Goal: Find contact information

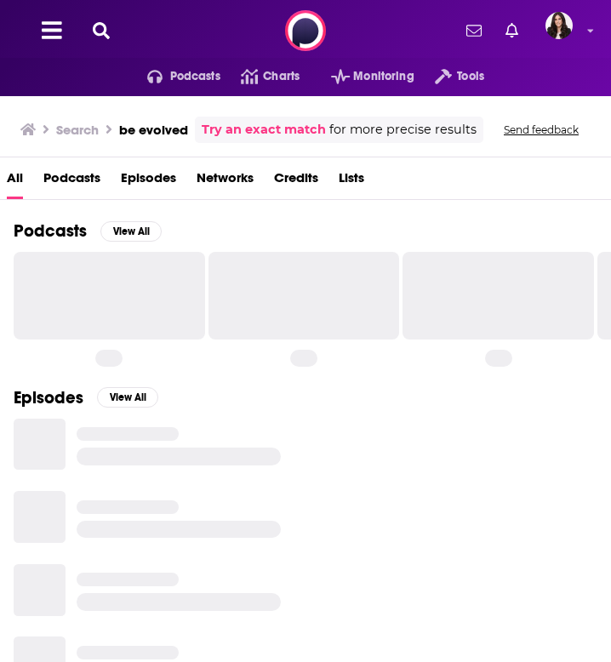
click at [247, 24] on div "Podcasts Charts Monitoring Tools For Business For Podcasters More" at bounding box center [305, 30] width 611 height 61
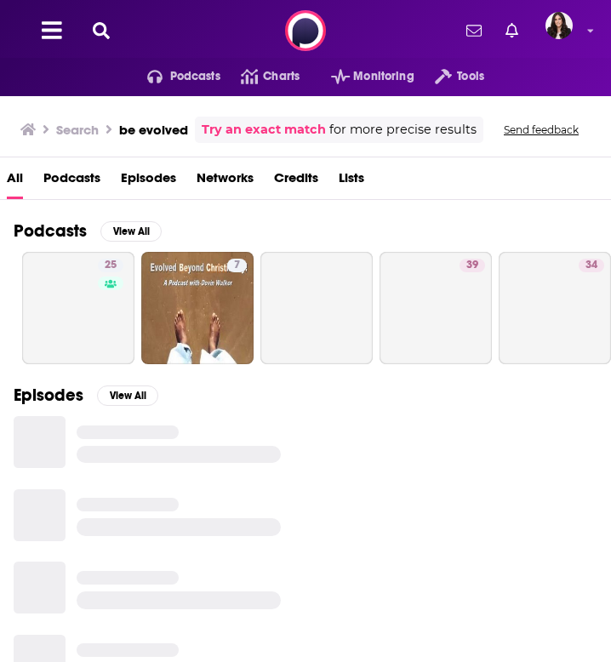
click at [101, 37] on icon at bounding box center [101, 30] width 17 height 17
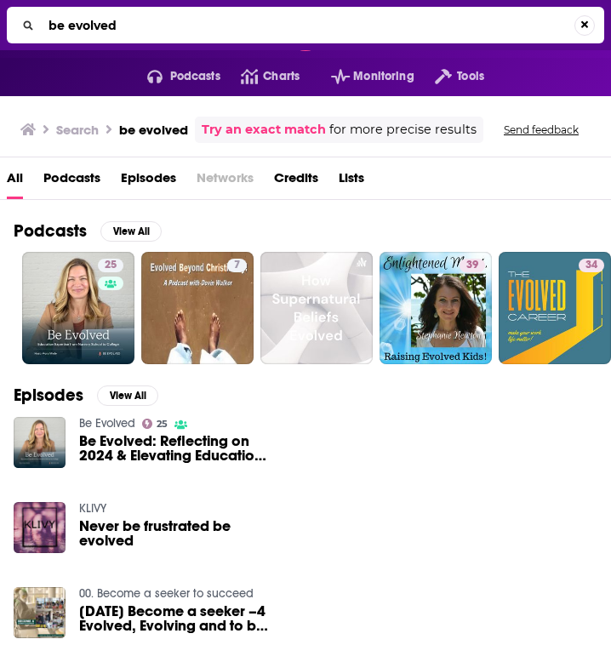
click at [100, 26] on input "be evolved" at bounding box center [308, 25] width 532 height 27
click at [99, 26] on input "be evolved" at bounding box center [308, 25] width 532 height 27
type input "in your dreams"
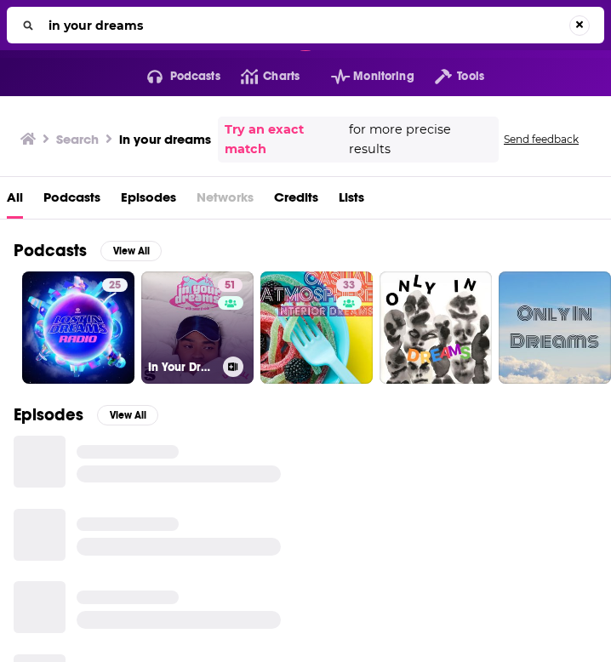
click at [214, 331] on link "51 In Your Dreams with [PERSON_NAME]" at bounding box center [197, 327] width 112 height 112
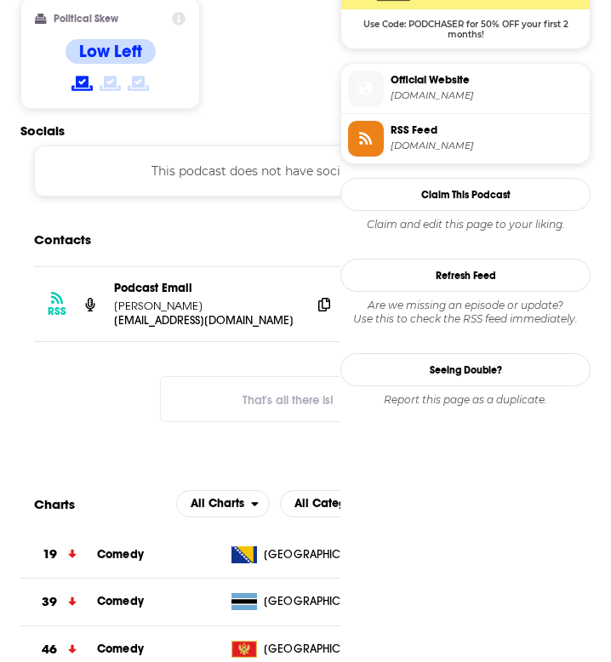
scroll to position [1443, 0]
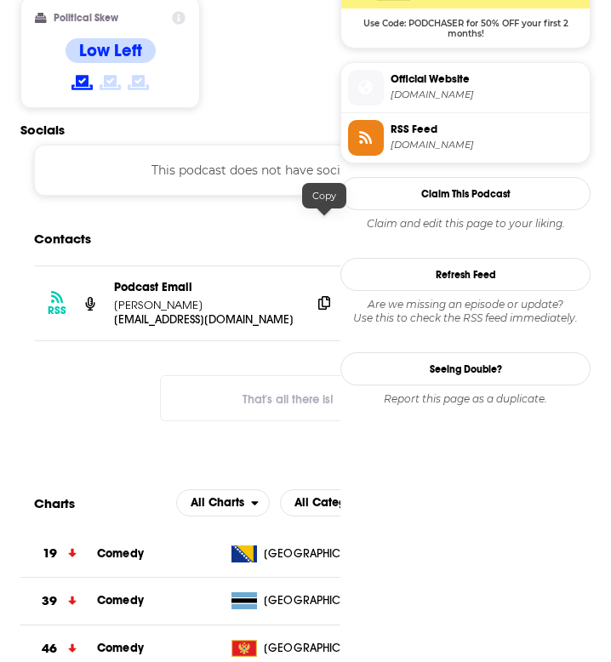
click at [320, 296] on icon at bounding box center [324, 303] width 12 height 14
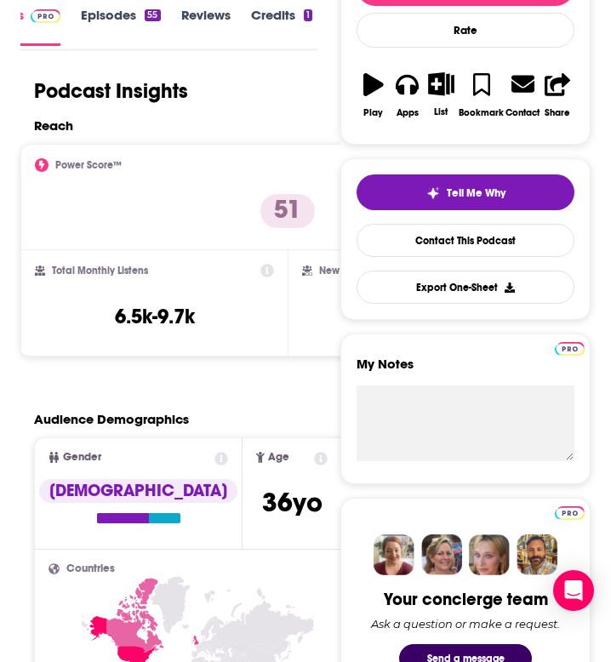
scroll to position [0, 0]
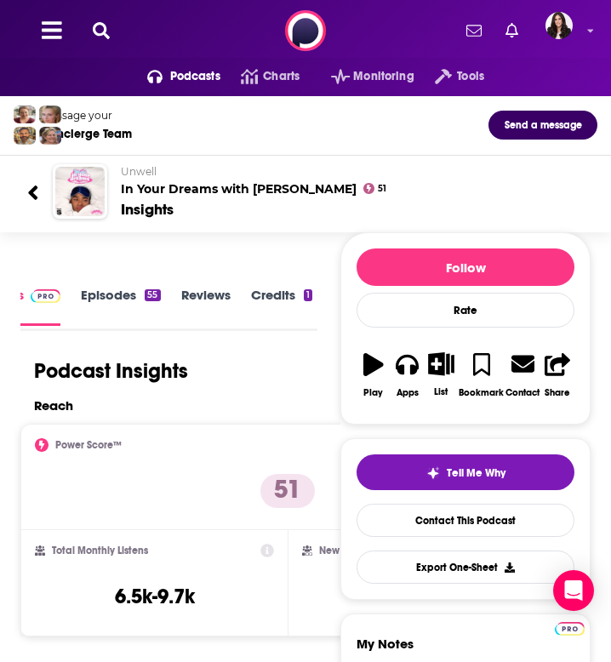
click at [100, 31] on icon at bounding box center [101, 30] width 17 height 17
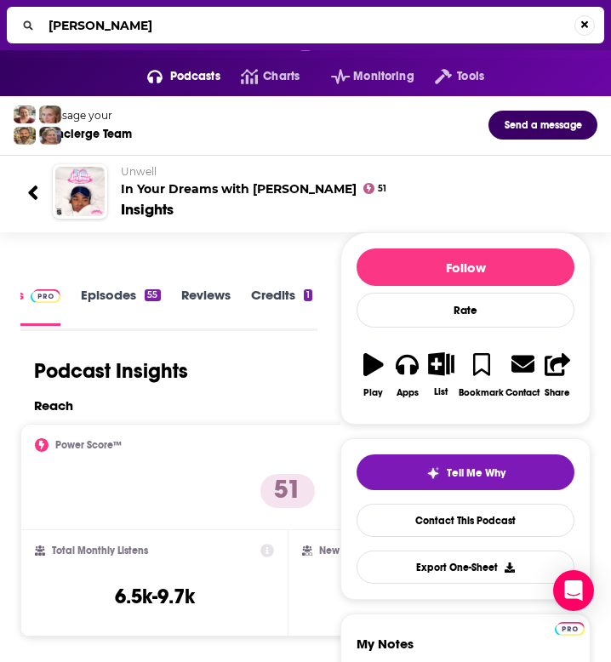
type input "gaydar"
